Goal: Information Seeking & Learning: Learn about a topic

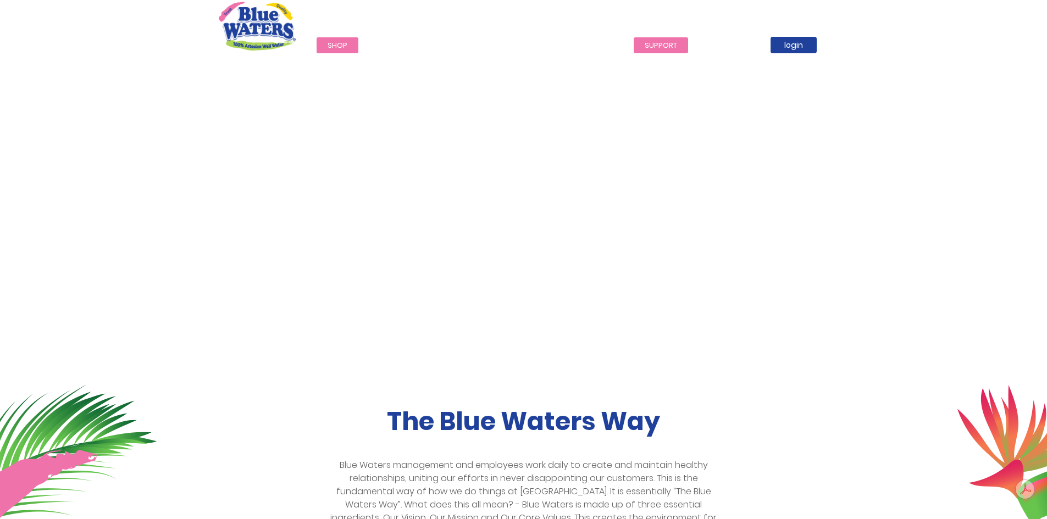
click at [669, 44] on link "support" at bounding box center [661, 45] width 54 height 16
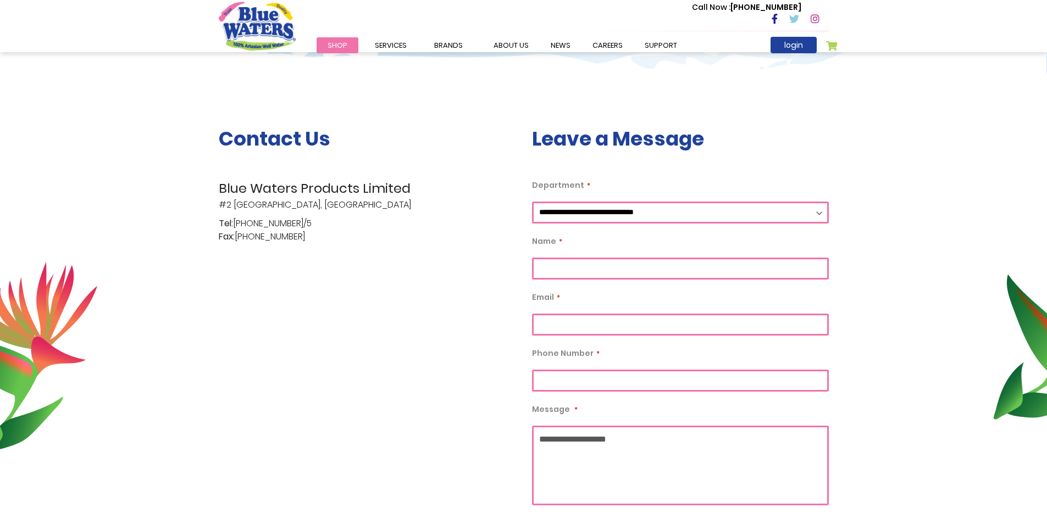
scroll to position [166, 0]
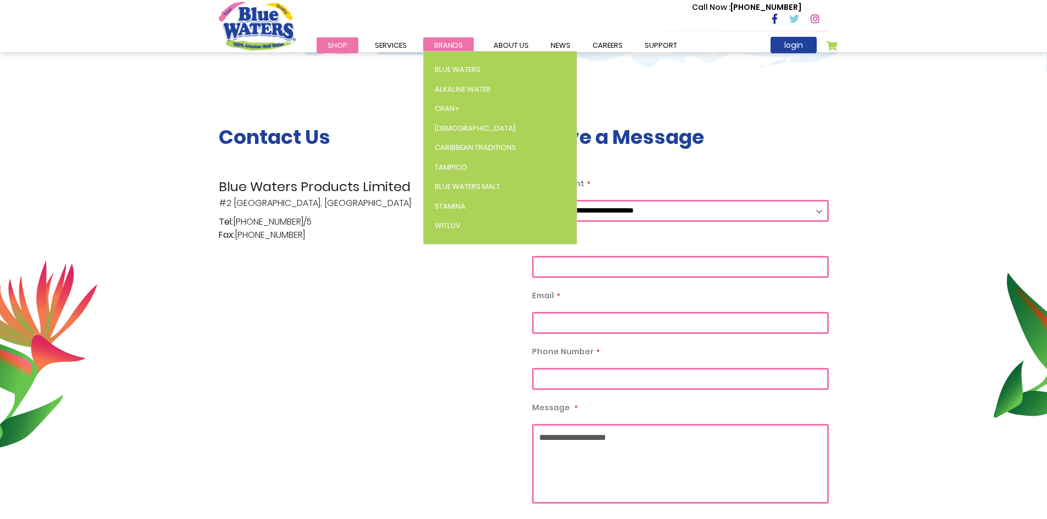
click at [441, 46] on span "Brands" at bounding box center [448, 45] width 29 height 10
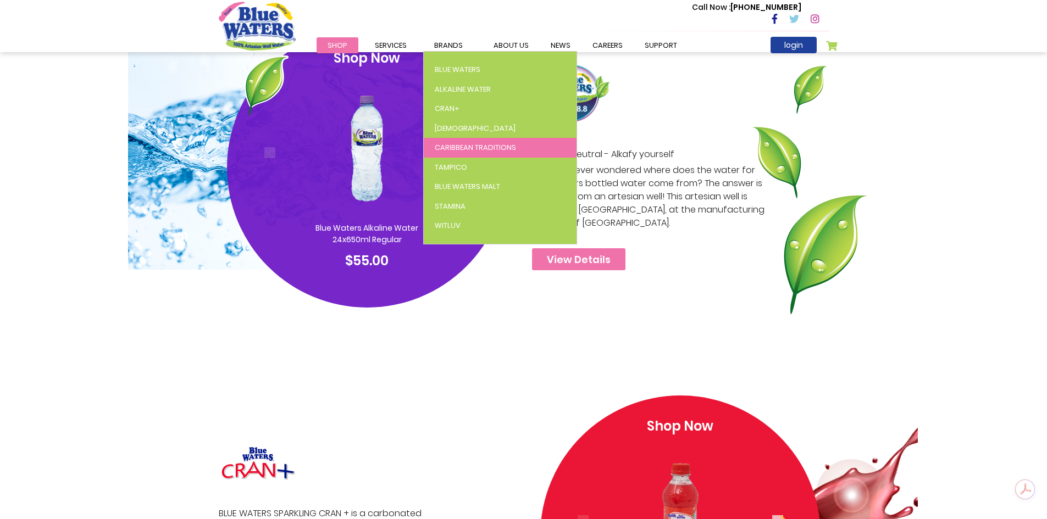
scroll to position [659, 0]
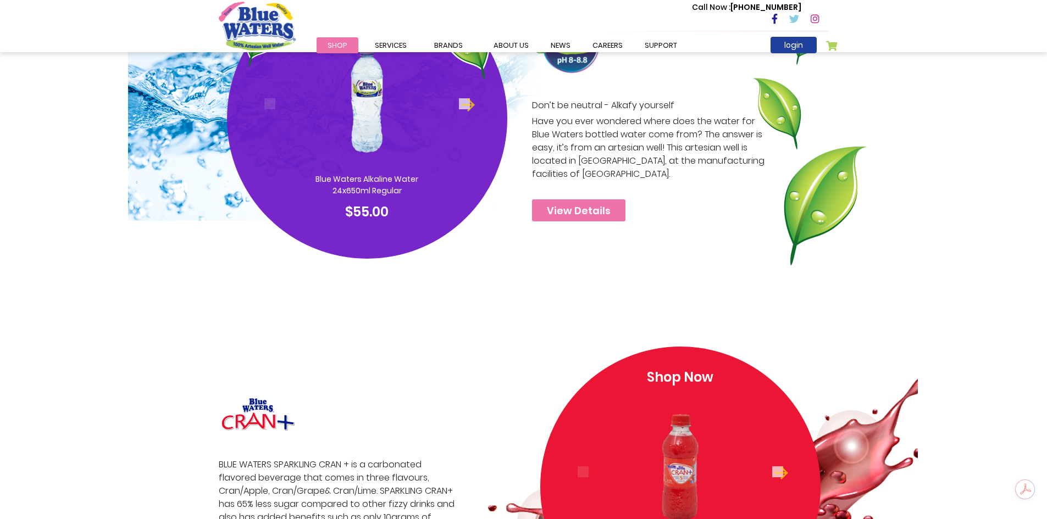
click at [821, 19] on link at bounding box center [819, 19] width 18 height 13
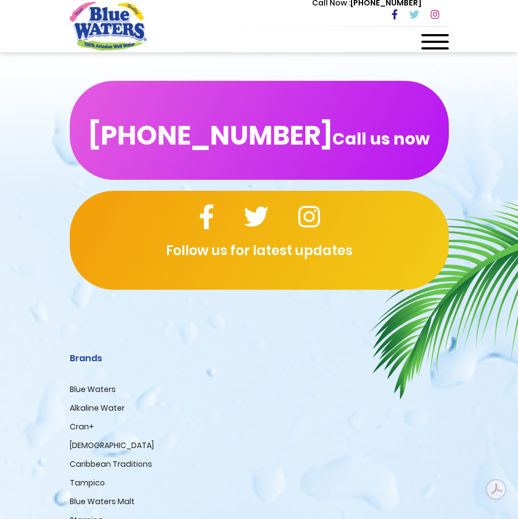
scroll to position [5501, 0]
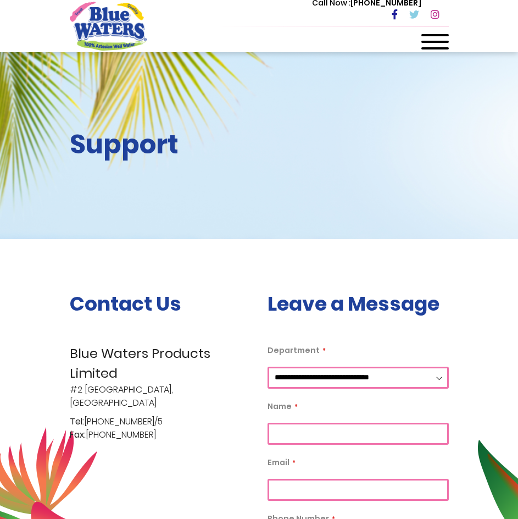
scroll to position [277, 0]
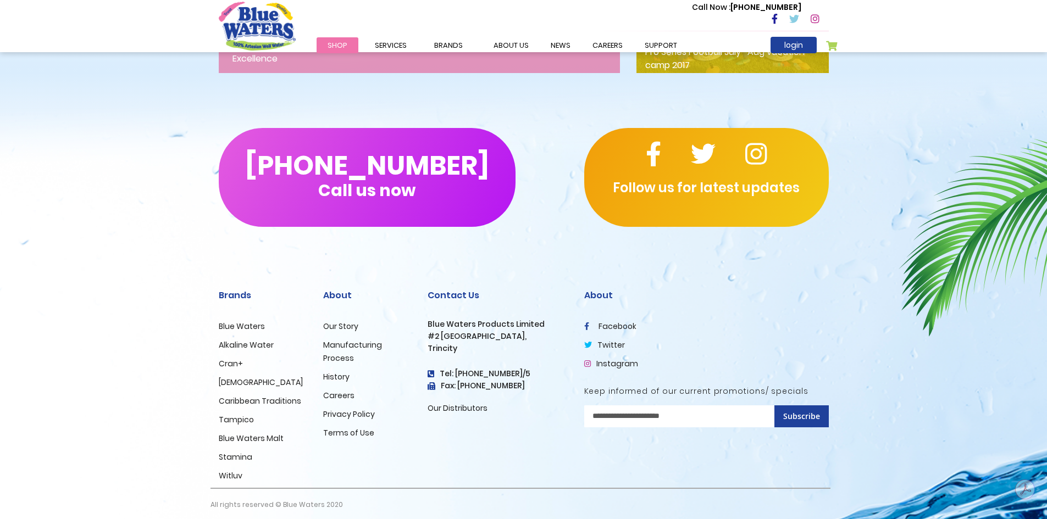
scroll to position [1774, 0]
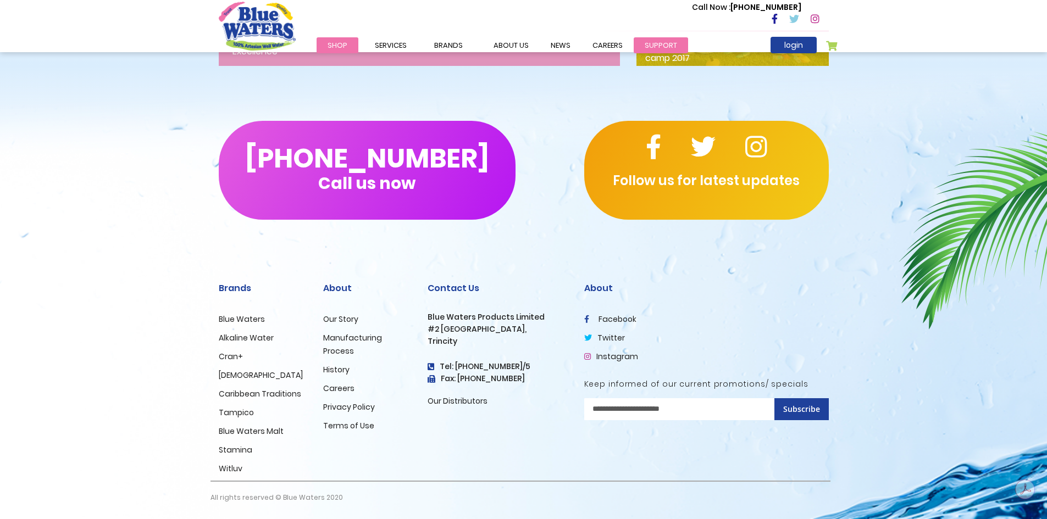
click at [634, 43] on link "support" at bounding box center [661, 45] width 54 height 16
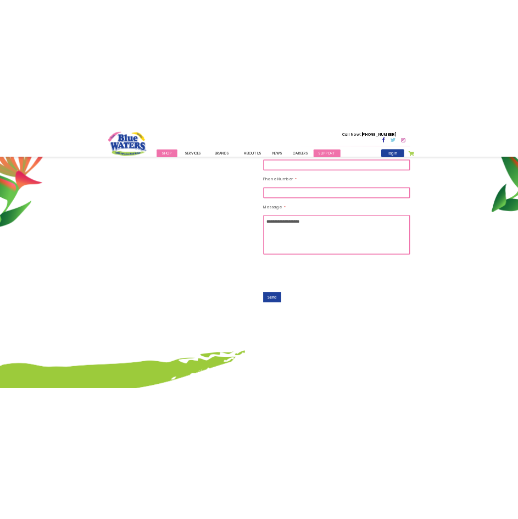
scroll to position [440, 0]
